Goal: Book appointment/travel/reservation

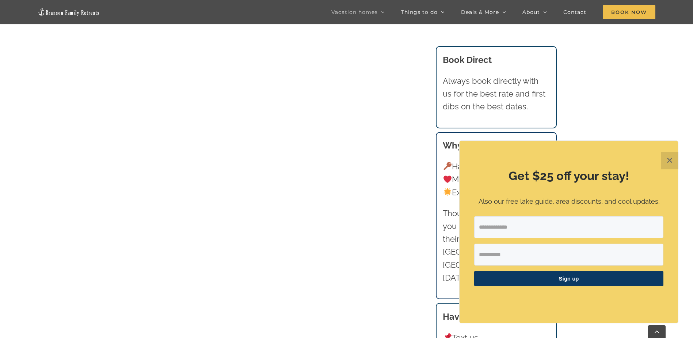
scroll to position [465, 0]
click at [671, 162] on button "✕" at bounding box center [670, 161] width 18 height 18
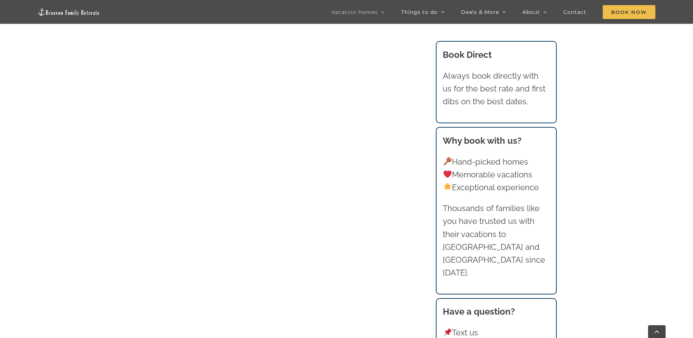
scroll to position [538, 0]
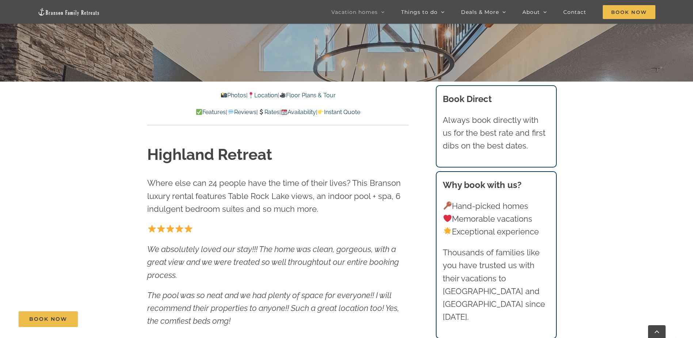
scroll to position [256, 0]
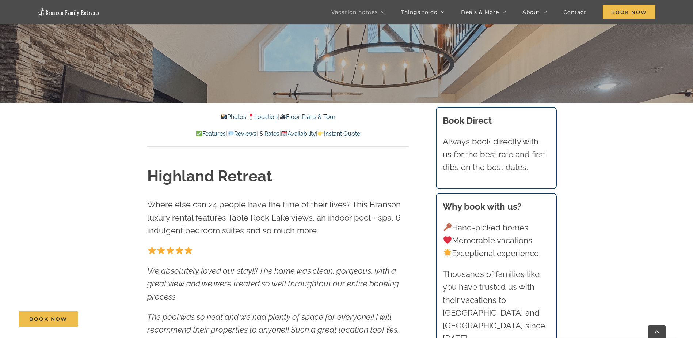
click at [262, 132] on img at bounding box center [261, 133] width 6 height 6
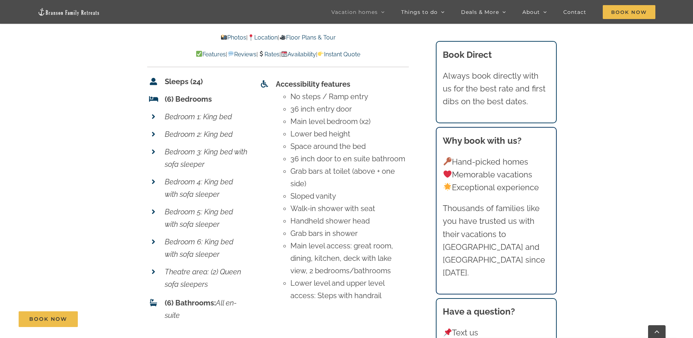
scroll to position [2672, 0]
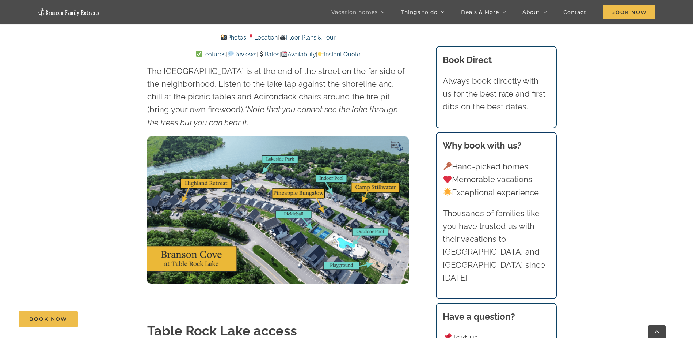
click at [267, 53] on link "Rates" at bounding box center [269, 54] width 22 height 7
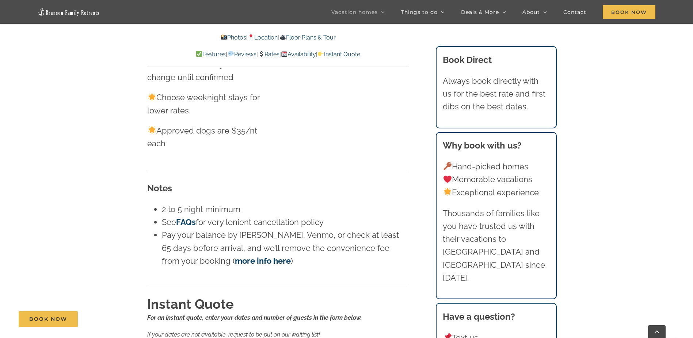
scroll to position [4279, 0]
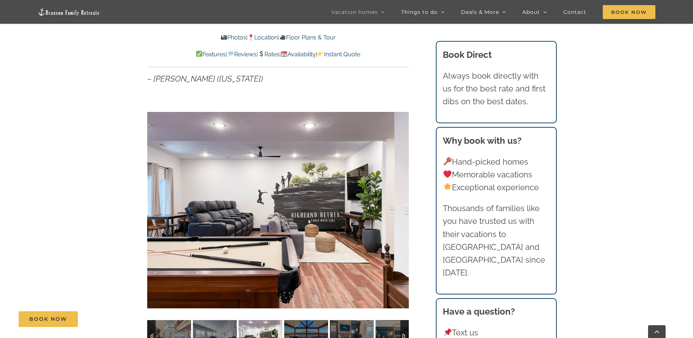
scroll to position [548, 0]
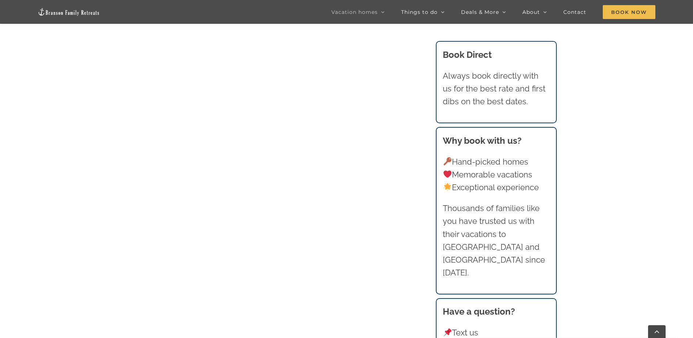
scroll to position [749, 0]
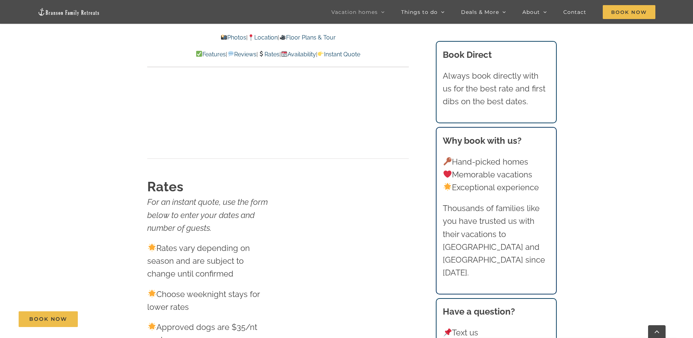
scroll to position [4164, 0]
